Goal: Task Accomplishment & Management: Complete application form

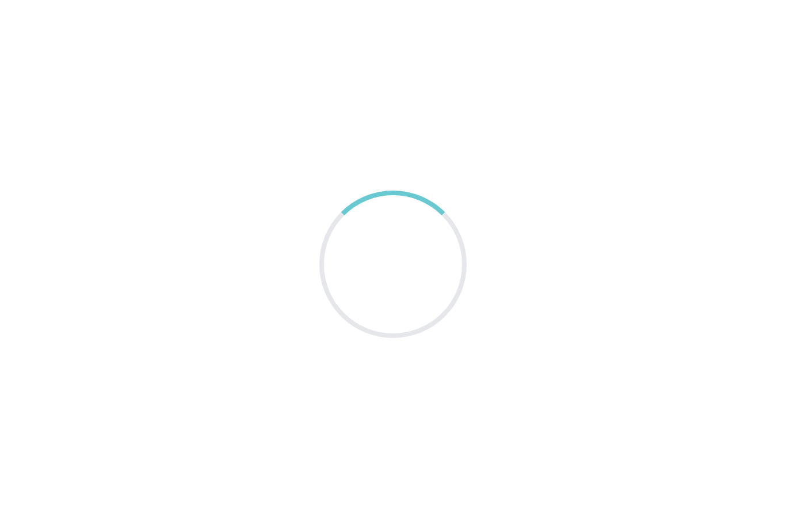
scroll to position [37, 0]
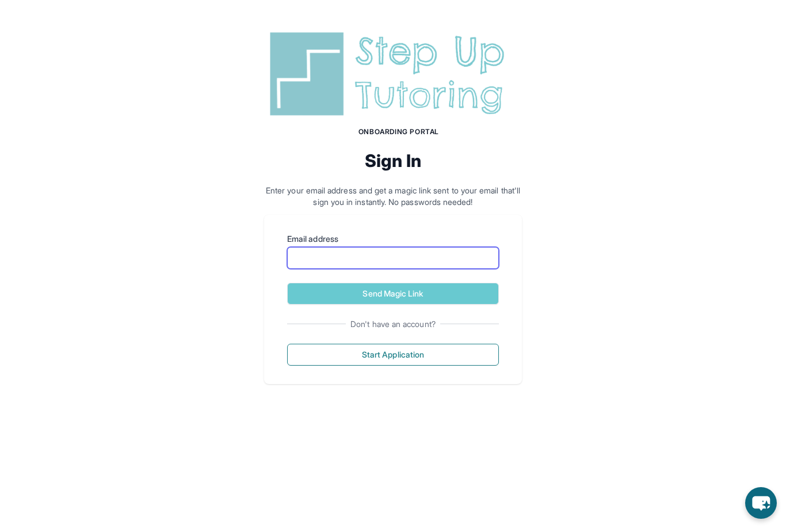
click at [441, 264] on input "Email address" at bounding box center [393, 258] width 212 height 22
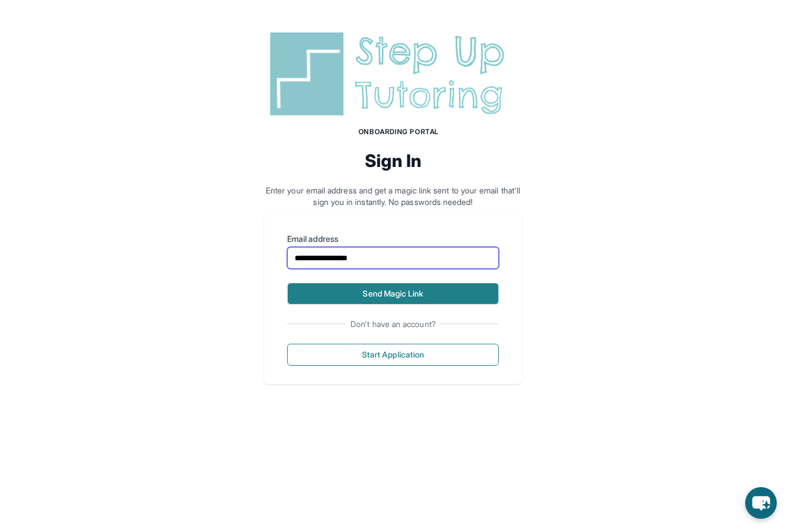
type input "**********"
click at [440, 300] on button "Send Magic Link" at bounding box center [393, 294] width 212 height 22
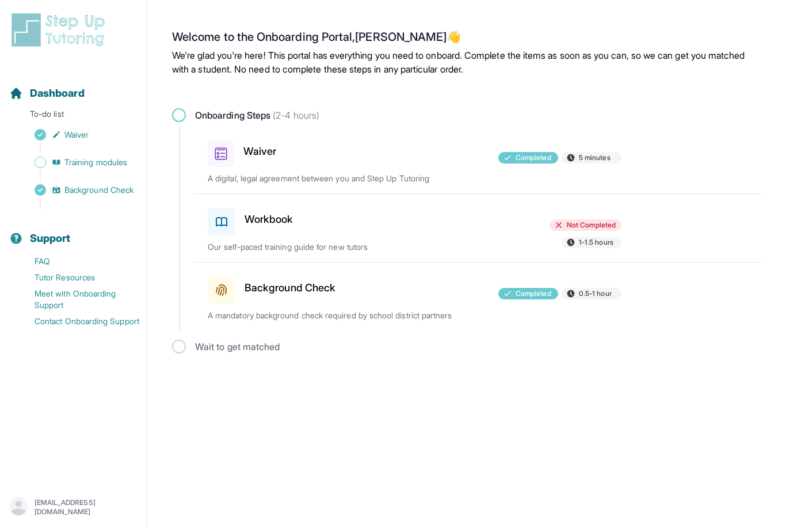
click at [253, 219] on h3 "Workbook" at bounding box center [269, 219] width 49 height 16
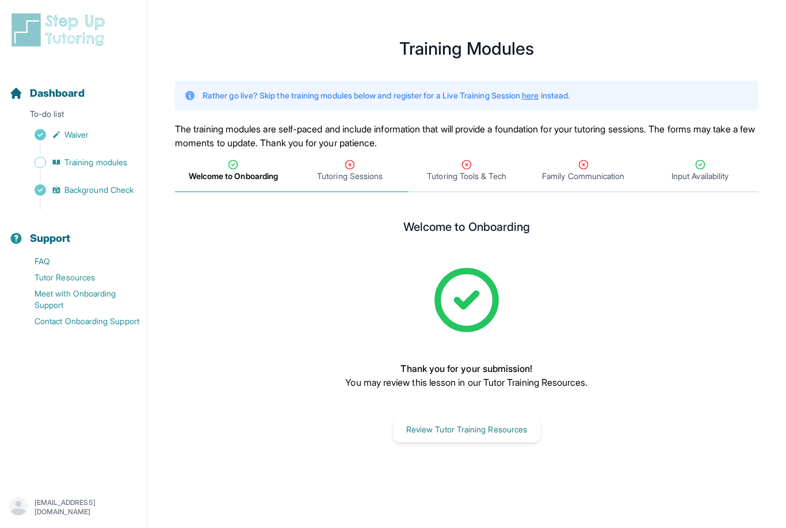
click at [345, 181] on span "Tutoring Sessions" at bounding box center [350, 176] width 66 height 12
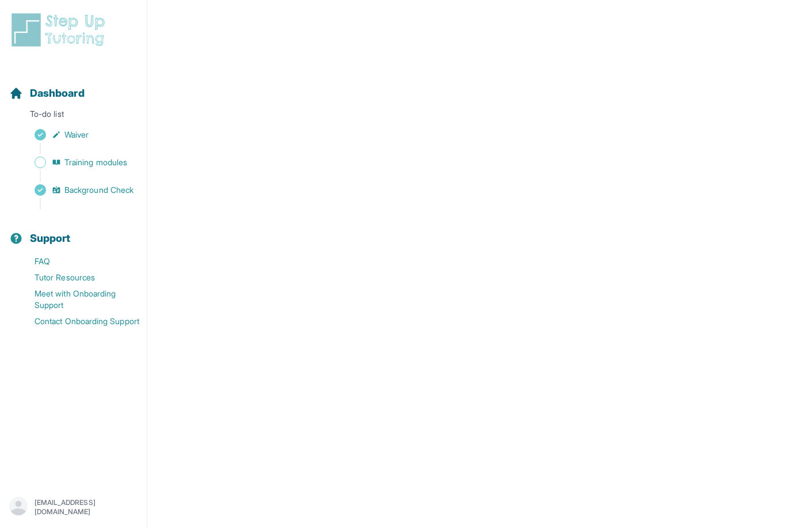
scroll to position [223, 0]
